Goal: Task Accomplishment & Management: Manage account settings

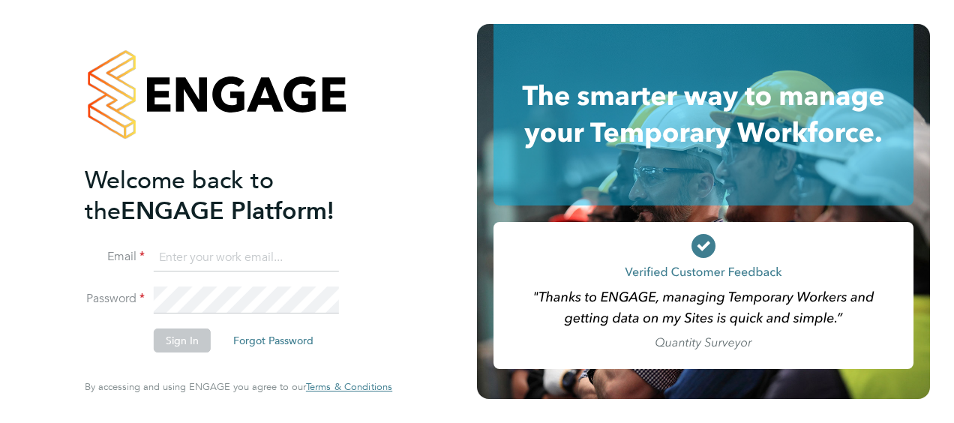
type input "[PERSON_NAME][EMAIL_ADDRESS][PERSON_NAME][DOMAIN_NAME]"
click at [169, 336] on button "Sign In" at bounding box center [182, 340] width 57 height 24
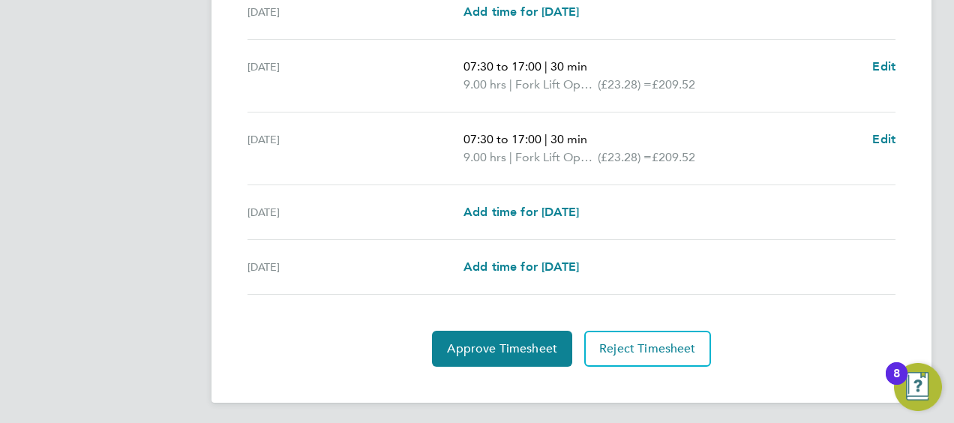
scroll to position [495, 0]
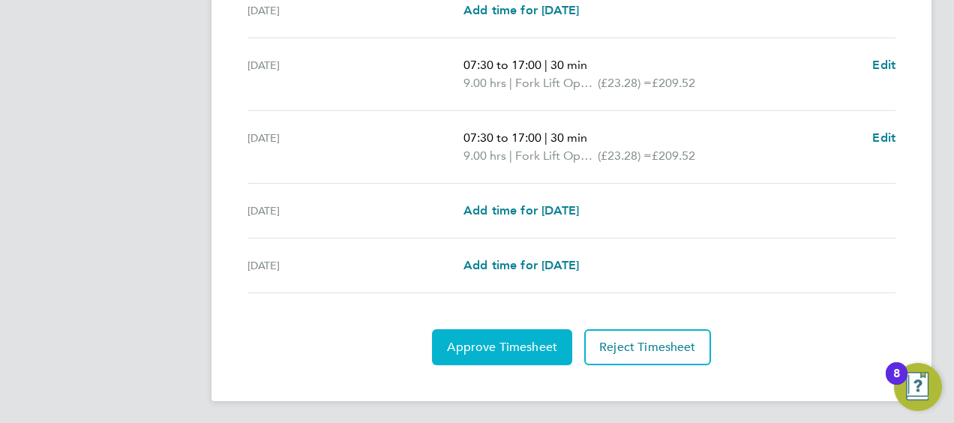
click at [519, 340] on span "Approve Timesheet" at bounding box center [502, 347] width 110 height 15
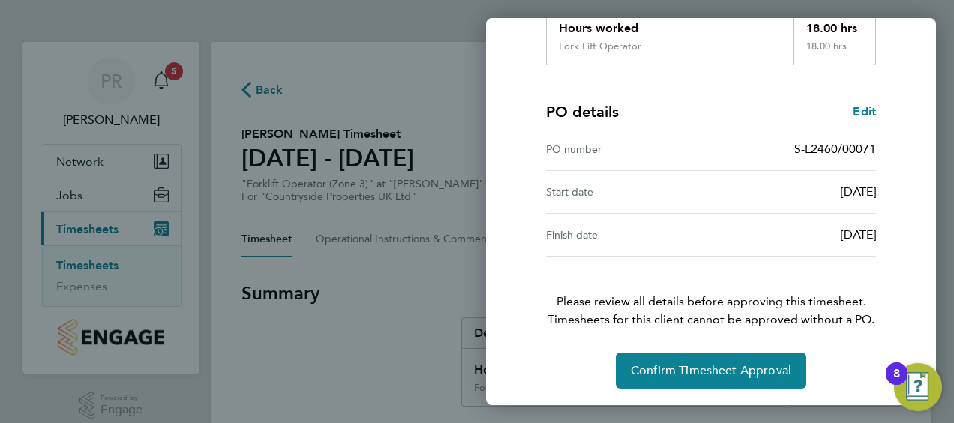
scroll to position [293, 0]
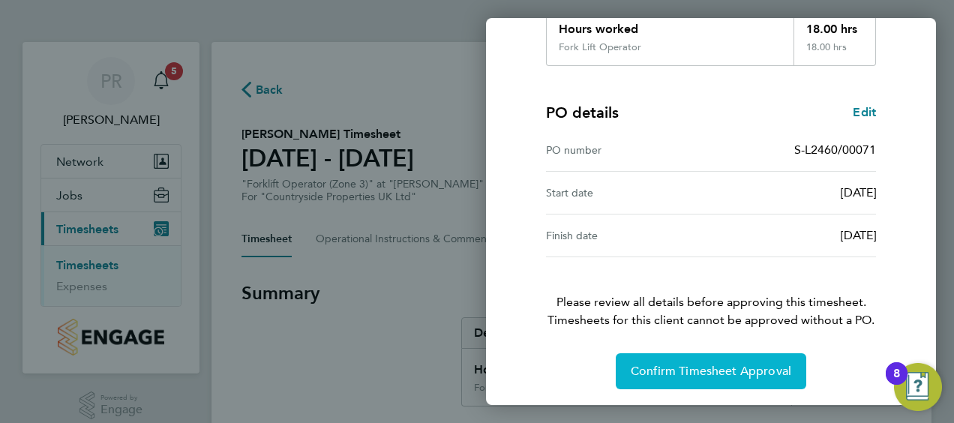
click at [682, 377] on button "Confirm Timesheet Approval" at bounding box center [710, 371] width 190 height 36
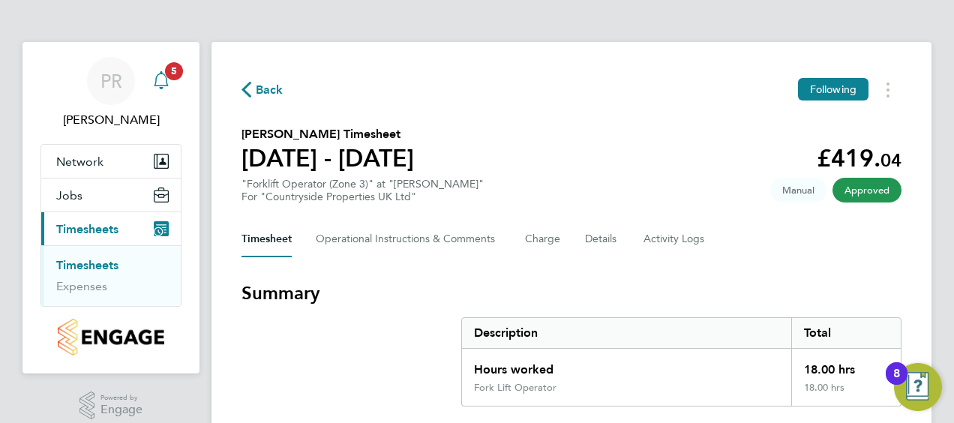
click at [165, 85] on icon "Main navigation" at bounding box center [161, 80] width 18 height 18
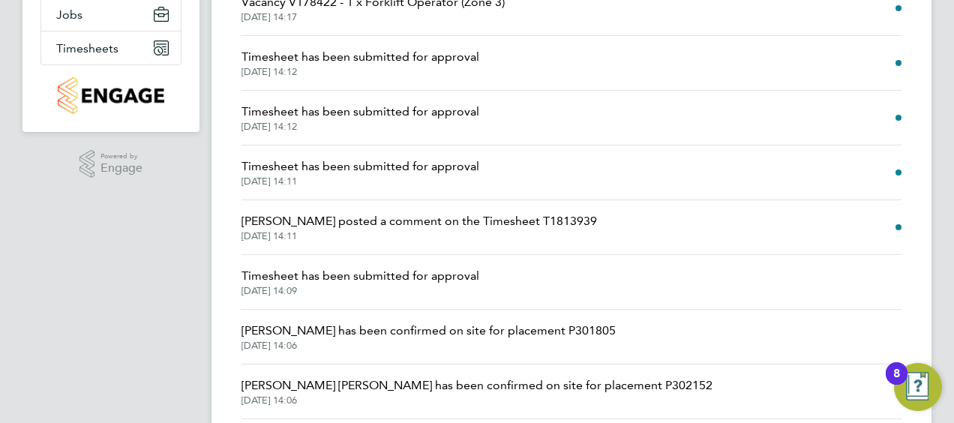
scroll to position [180, 0]
click at [483, 170] on li "Timesheet has been submitted for approval 02 Sep 2025, 14:11" at bounding box center [571, 173] width 660 height 55
click at [372, 172] on span "Timesheet has been submitted for approval" at bounding box center [360, 167] width 238 height 18
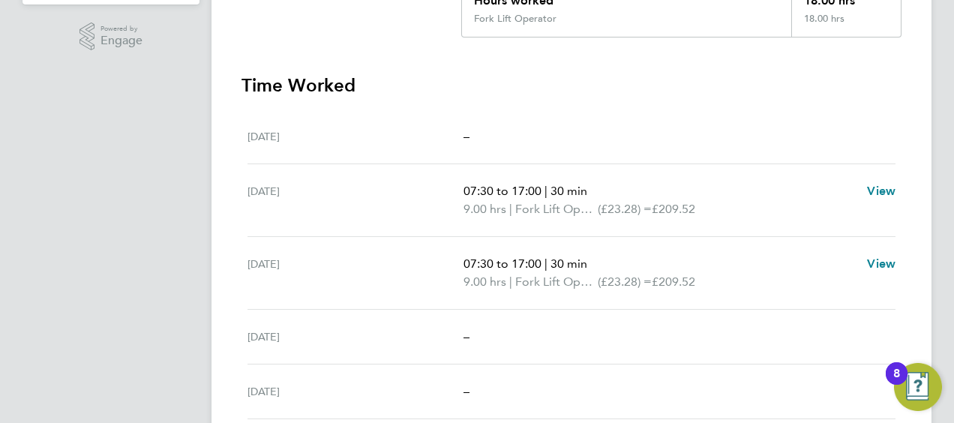
scroll to position [423, 0]
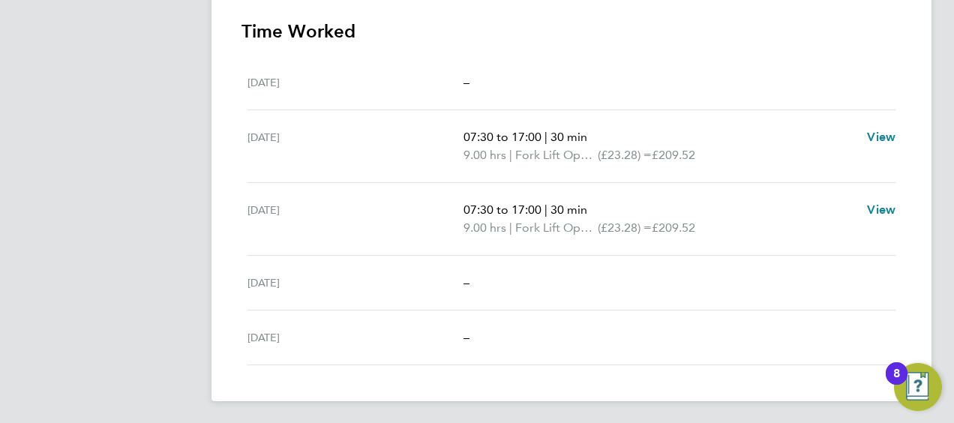
click at [504, 214] on span "07:30 to 17:00" at bounding box center [502, 209] width 78 height 14
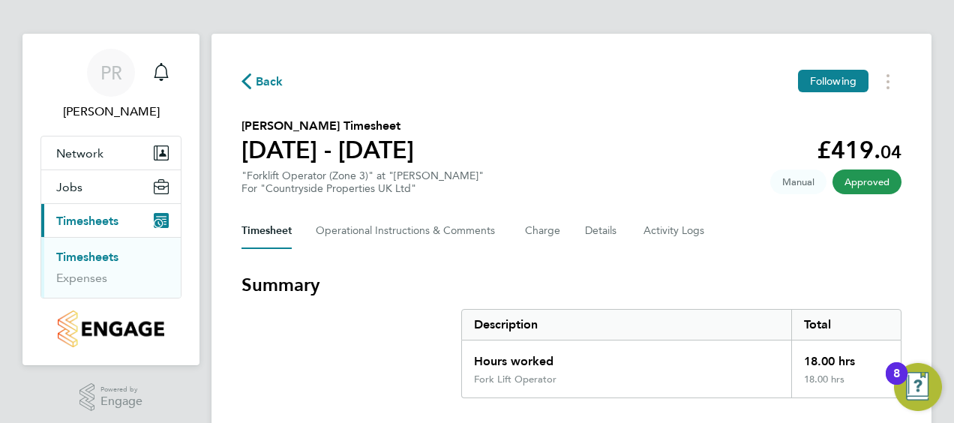
scroll to position [0, 0]
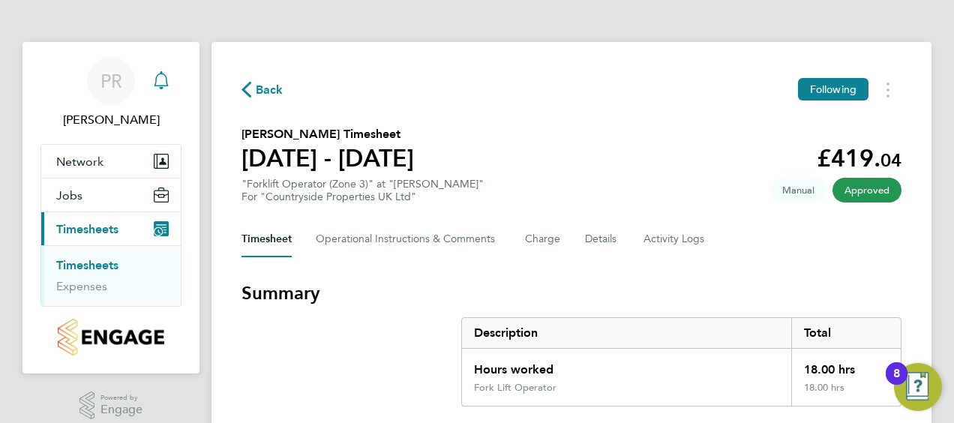
click at [157, 82] on icon "Main navigation" at bounding box center [161, 80] width 18 height 18
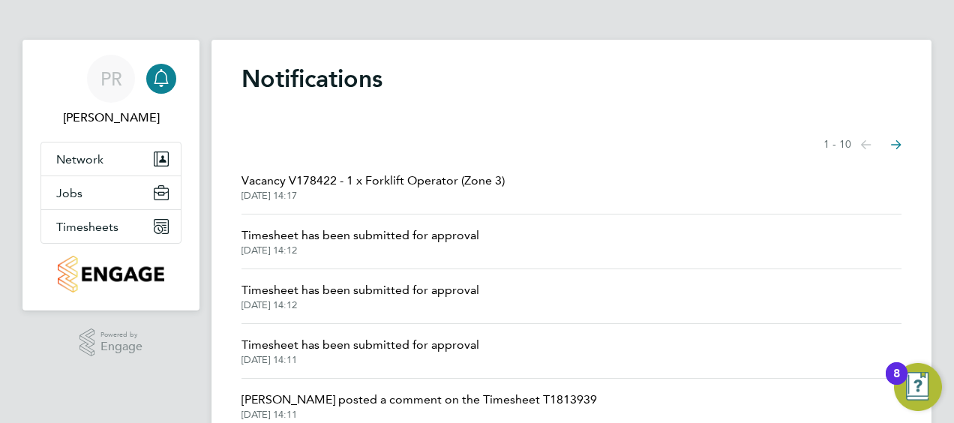
scroll to position [1, 0]
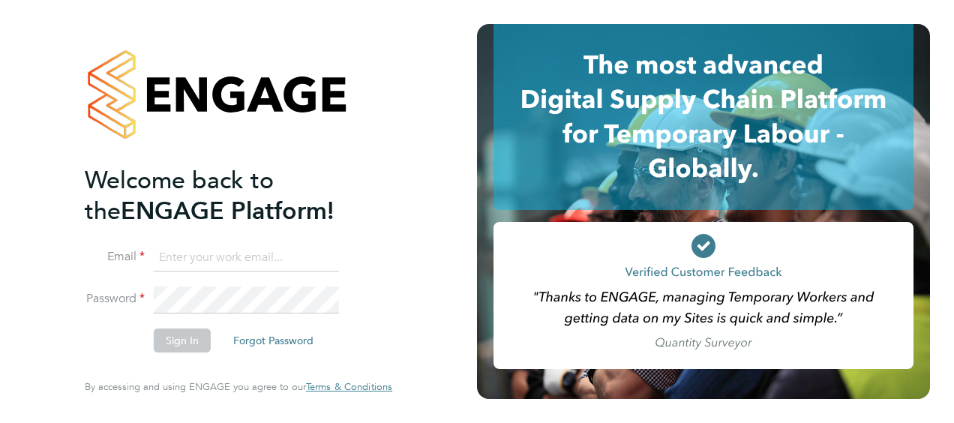
type input "paul.robinson@vistry.co.uk"
click at [183, 334] on button "Sign In" at bounding box center [182, 340] width 57 height 24
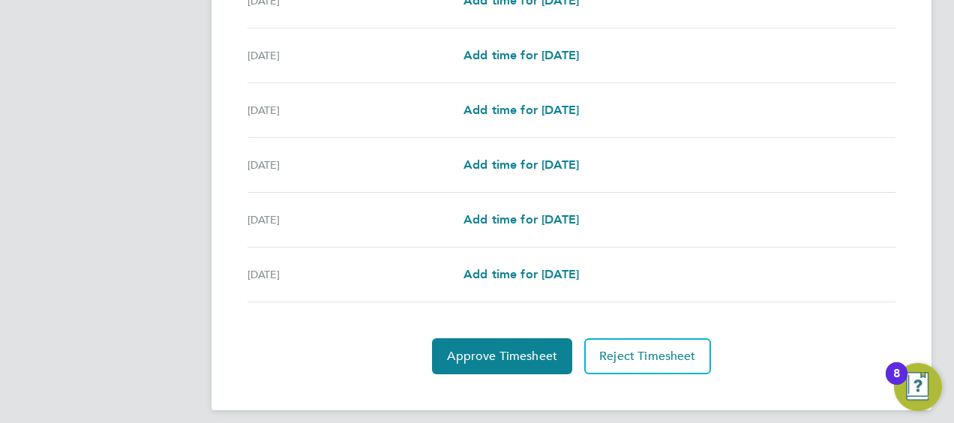
scroll to position [585, 0]
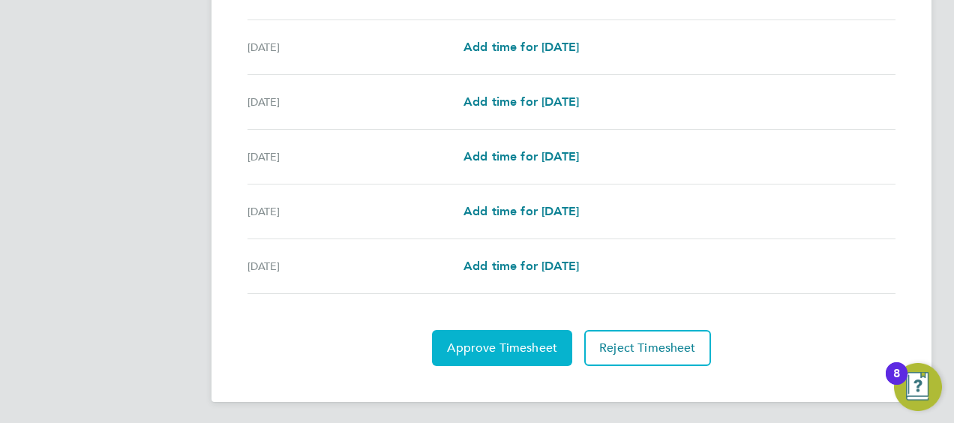
click at [526, 340] on span "Approve Timesheet" at bounding box center [502, 347] width 110 height 15
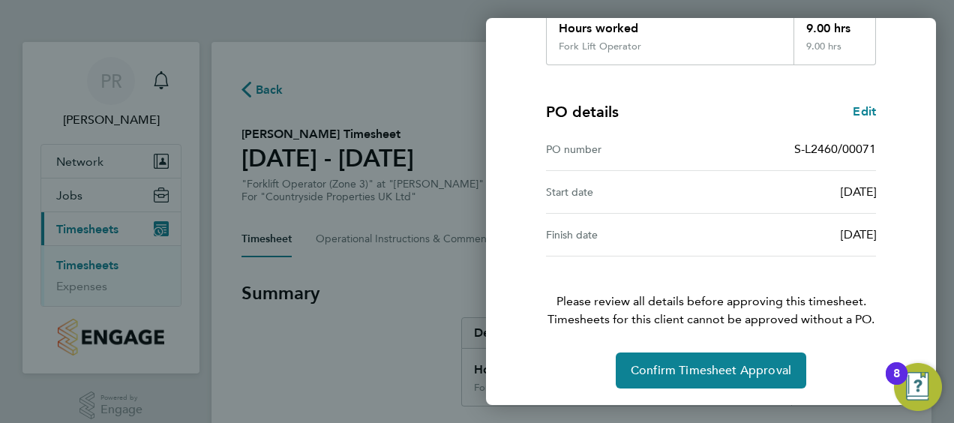
scroll to position [293, 0]
click at [864, 111] on span "Edit" at bounding box center [863, 112] width 23 height 14
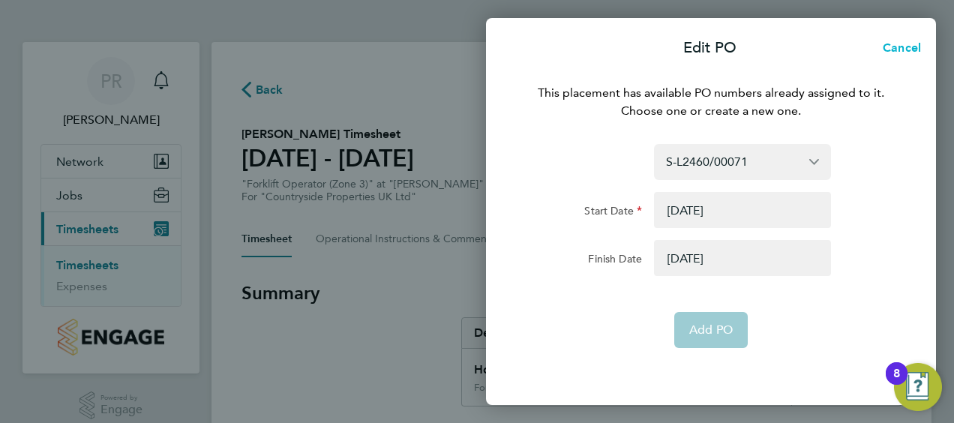
click at [898, 43] on span "Cancel" at bounding box center [899, 47] width 43 height 14
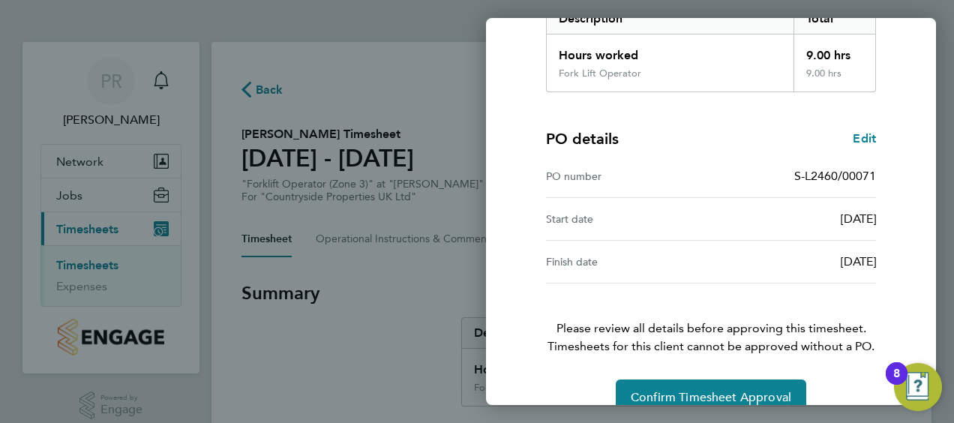
scroll to position [270, 0]
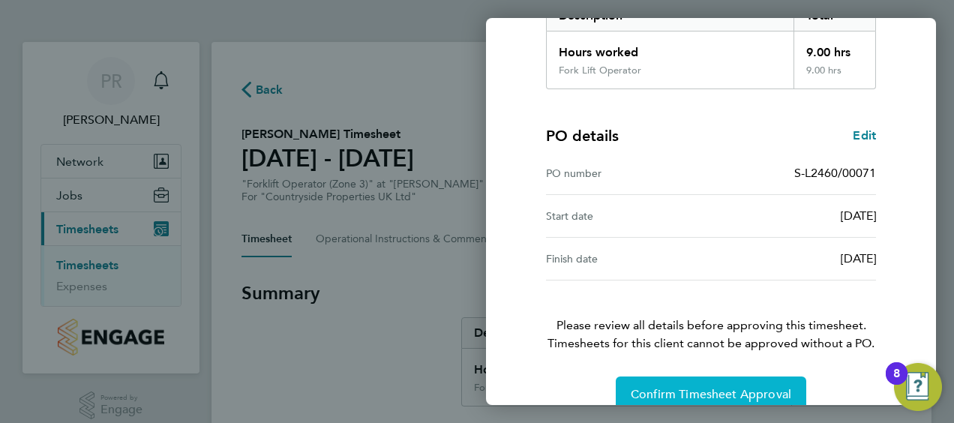
click at [697, 377] on button "Confirm Timesheet Approval" at bounding box center [710, 394] width 190 height 36
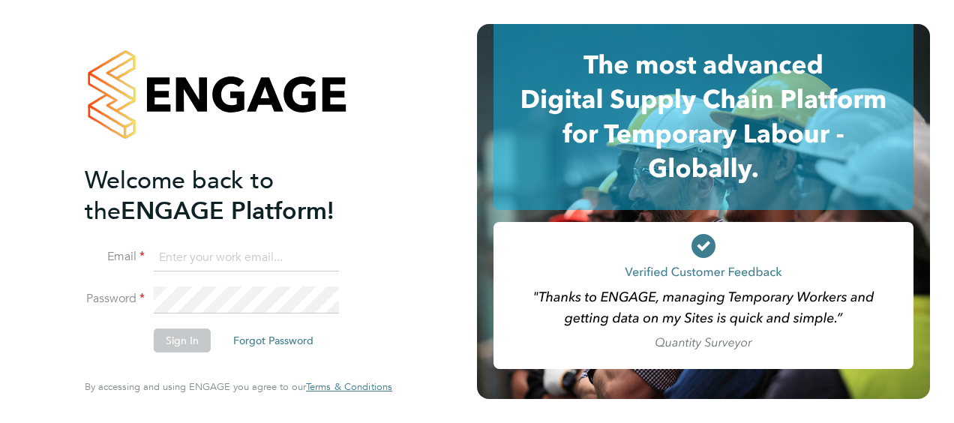
type input "paul.robinson@vistry.co.uk"
click at [177, 336] on button "Sign In" at bounding box center [182, 340] width 57 height 24
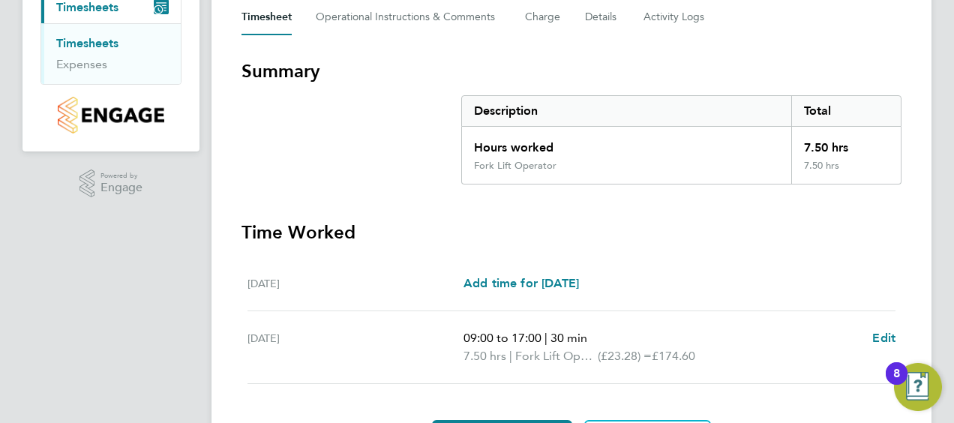
scroll to position [313, 0]
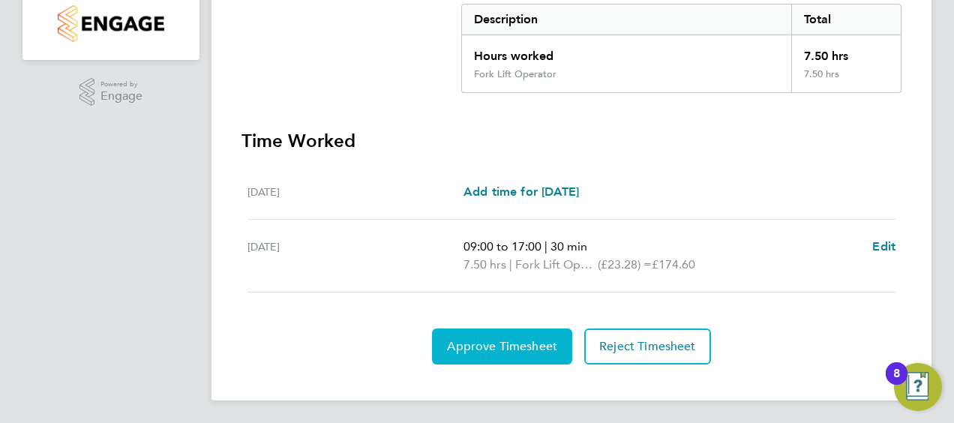
click at [494, 339] on span "Approve Timesheet" at bounding box center [502, 346] width 110 height 15
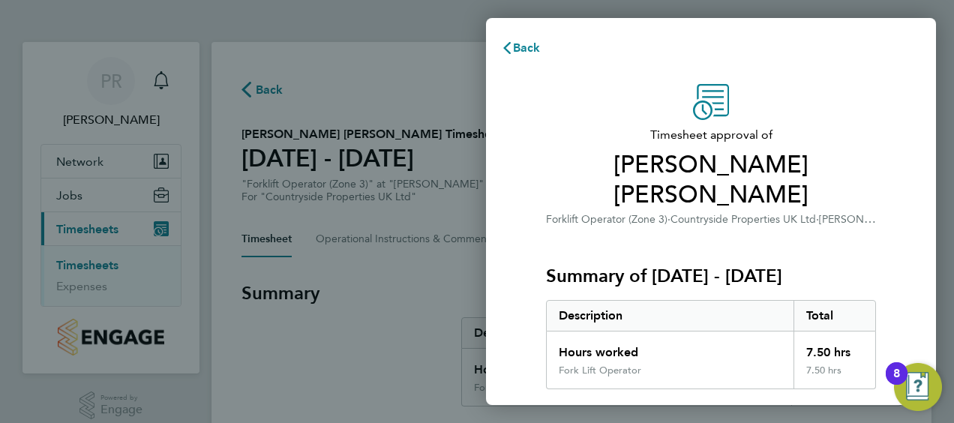
scroll to position [294, 0]
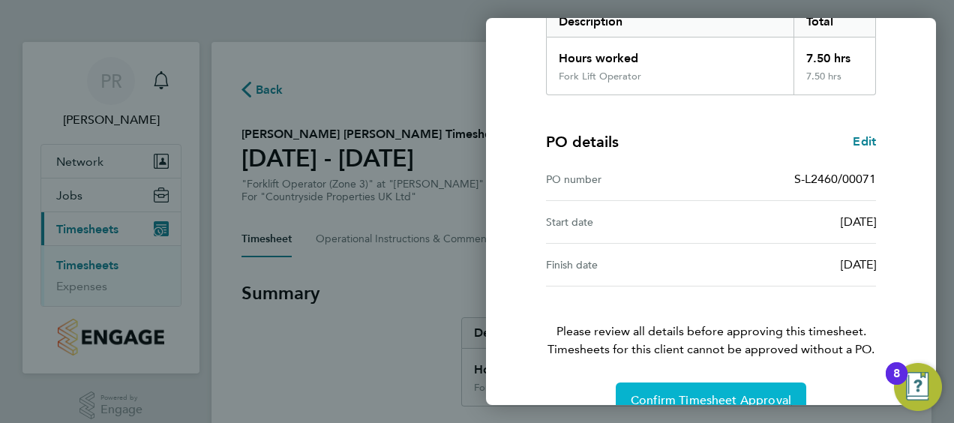
click at [672, 382] on button "Confirm Timesheet Approval" at bounding box center [710, 400] width 190 height 36
